Goal: Task Accomplishment & Management: Use online tool/utility

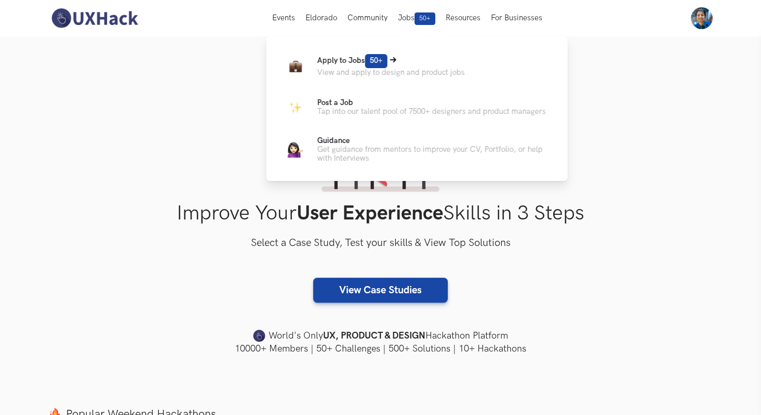
click at [347, 77] on link "Apply to Jobs 50+ View and apply to design and product jobs" at bounding box center [417, 65] width 268 height 25
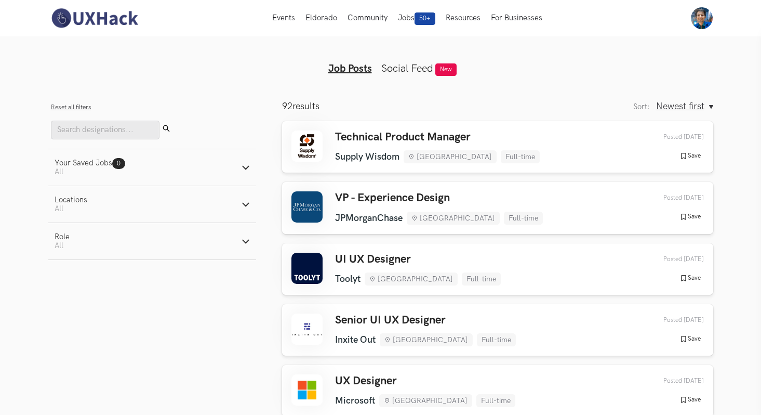
click at [233, 237] on button "Role Active filters: All" at bounding box center [152, 241] width 208 height 36
click at [79, 301] on label "Design" at bounding box center [74, 295] width 38 height 11
click at [64, 300] on input "Design" at bounding box center [60, 295] width 10 height 10
radio input "true"
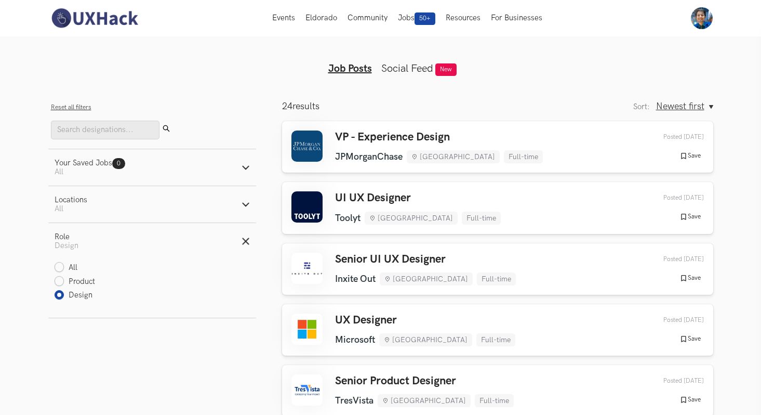
click at [91, 349] on aside "Filters Close panel Reset all filters Submit Your Saved Jobs 0 Jobs Active filt…" at bounding box center [152, 303] width 208 height 405
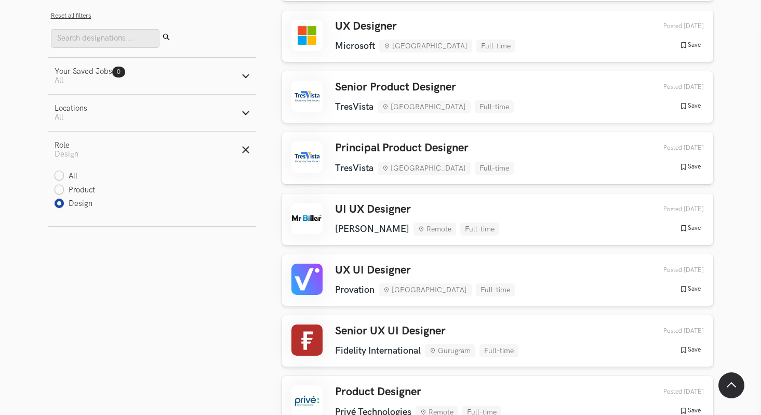
scroll to position [298, 0]
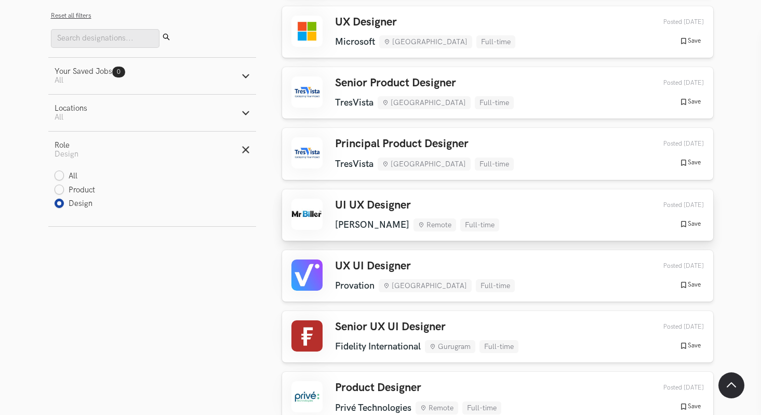
click at [359, 192] on link "UI UX Designer [PERSON_NAME] Remote Full-time [PERSON_NAME] Remote Full-time [D…" at bounding box center [497, 214] width 431 height 51
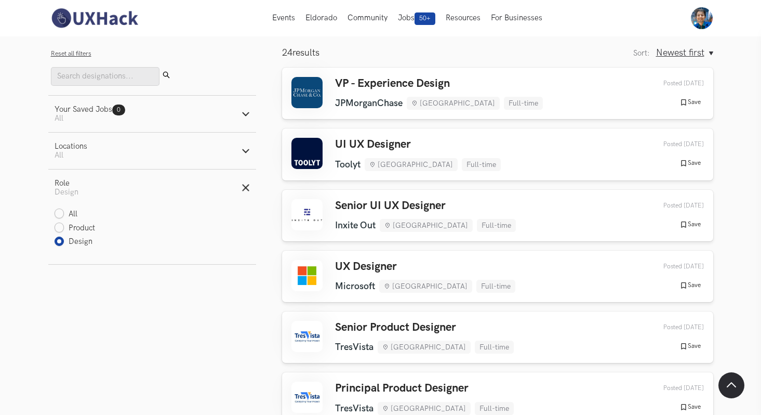
scroll to position [0, 0]
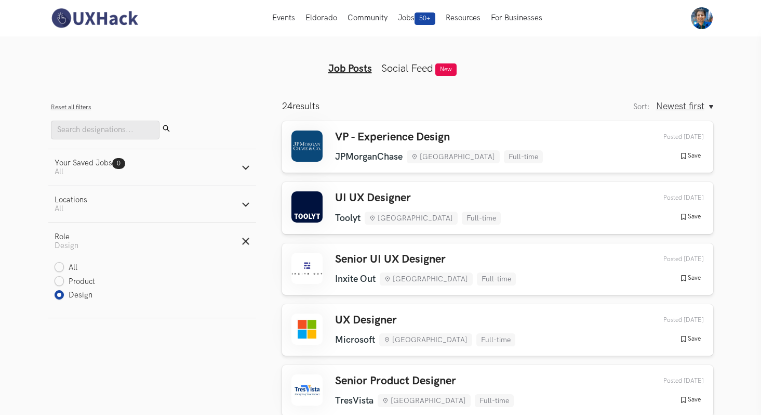
click at [124, 196] on button "Locations Active filters: All" at bounding box center [152, 204] width 208 height 36
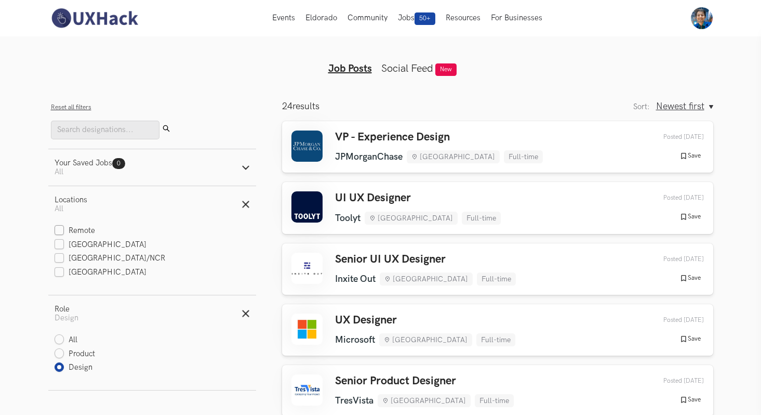
click at [86, 233] on label "Remote" at bounding box center [75, 230] width 41 height 11
click at [64, 233] on input "Remote" at bounding box center [60, 231] width 10 height 10
checkbox input "true"
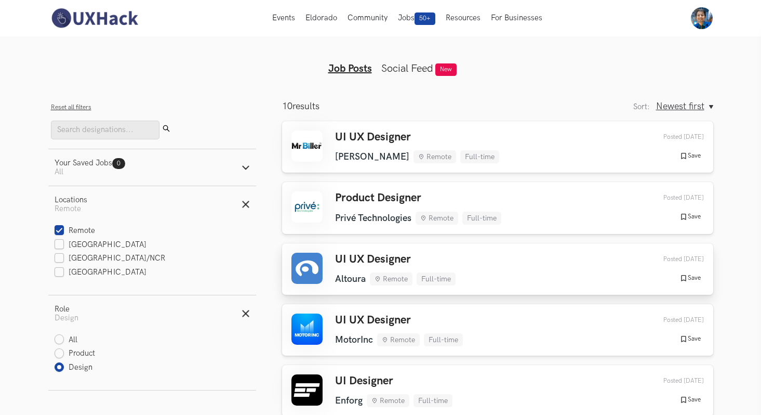
click at [388, 256] on h3 "UI UX Designer" at bounding box center [395, 259] width 121 height 14
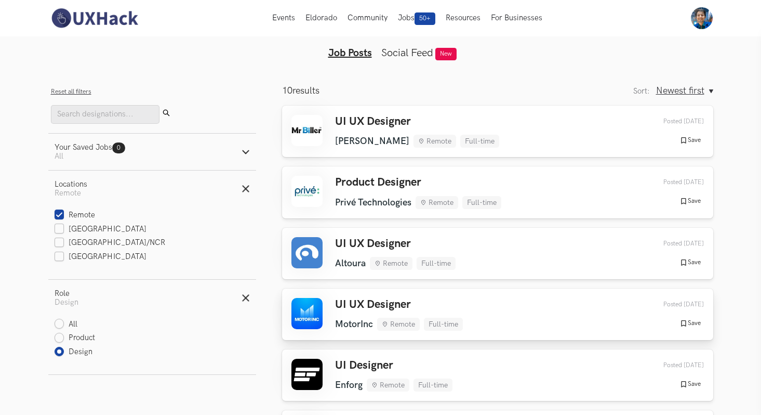
scroll to position [43, 0]
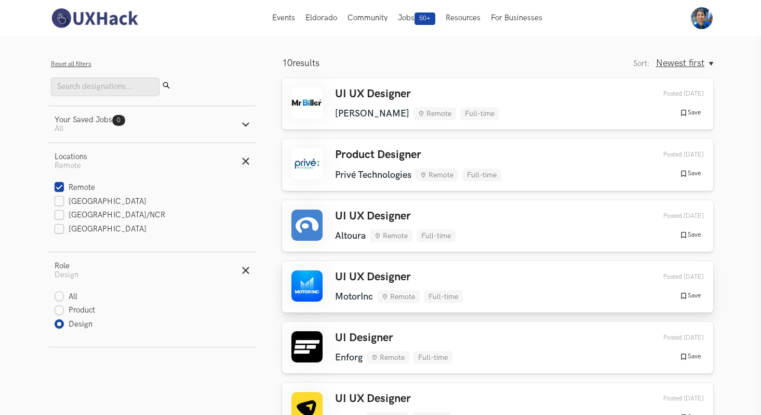
click at [355, 287] on div "UI UX Designer MotorInc Remote Full-time MotorInc Remote Full-time [DATE]" at bounding box center [399, 286] width 128 height 33
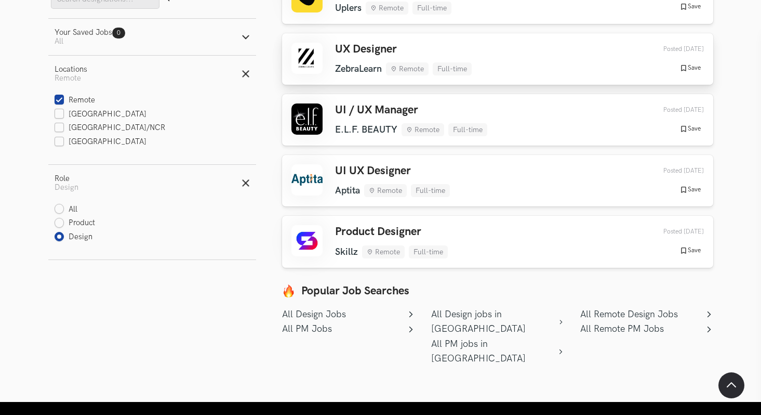
scroll to position [456, 0]
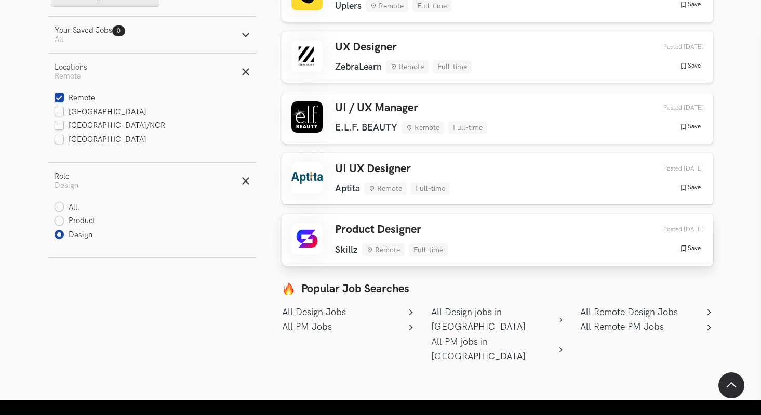
click at [375, 223] on h3 "Product Designer" at bounding box center [391, 230] width 113 height 14
